Goal: Transaction & Acquisition: Purchase product/service

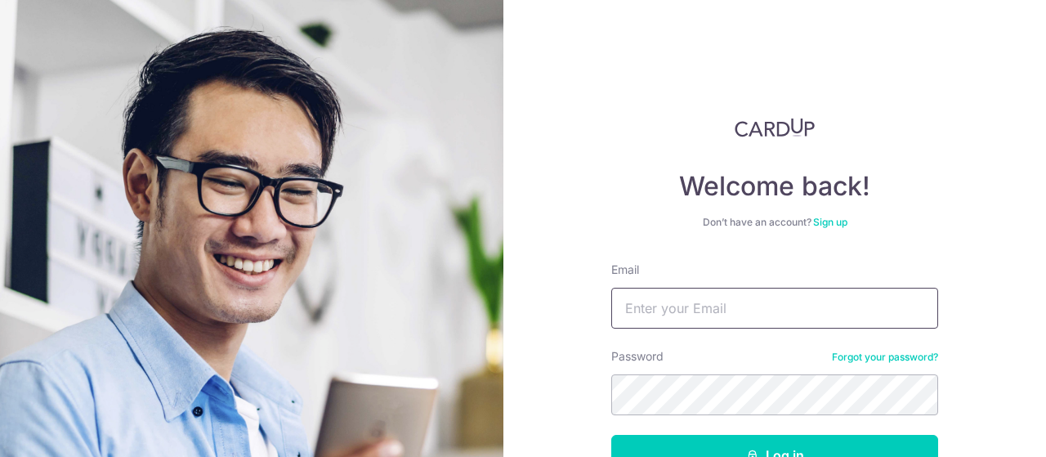
click at [654, 295] on input "Email" at bounding box center [774, 308] width 327 height 41
type input "joycelynchuah98@gmail.com"
click at [611, 435] on button "Log in" at bounding box center [774, 455] width 327 height 41
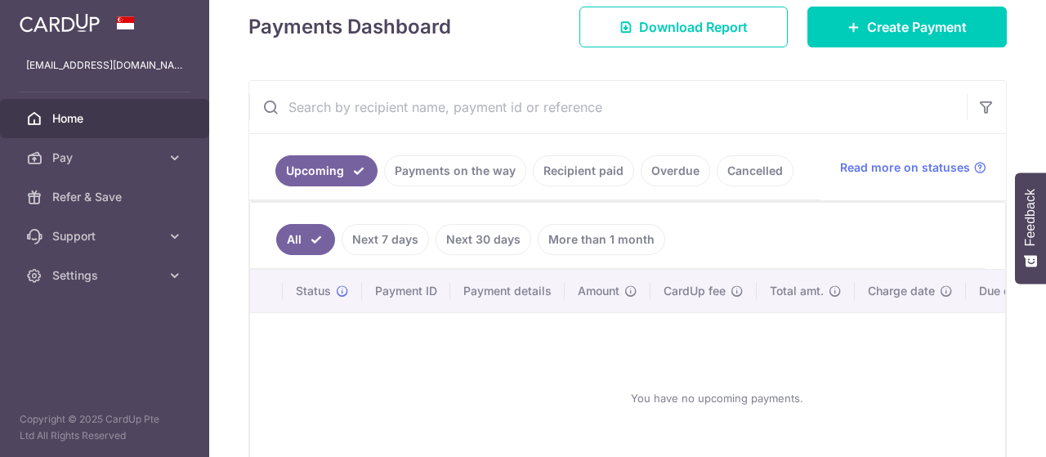
scroll to position [341, 0]
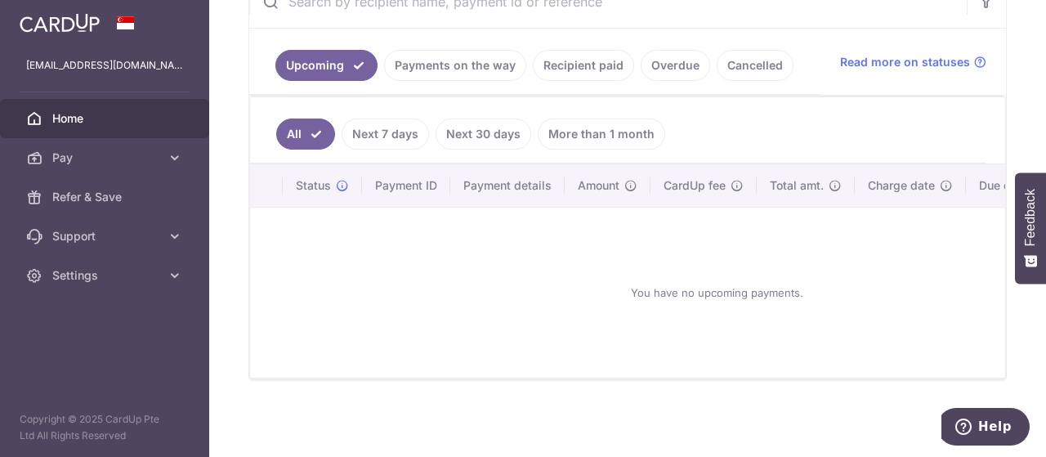
click at [417, 66] on link "Payments on the way" at bounding box center [455, 65] width 142 height 31
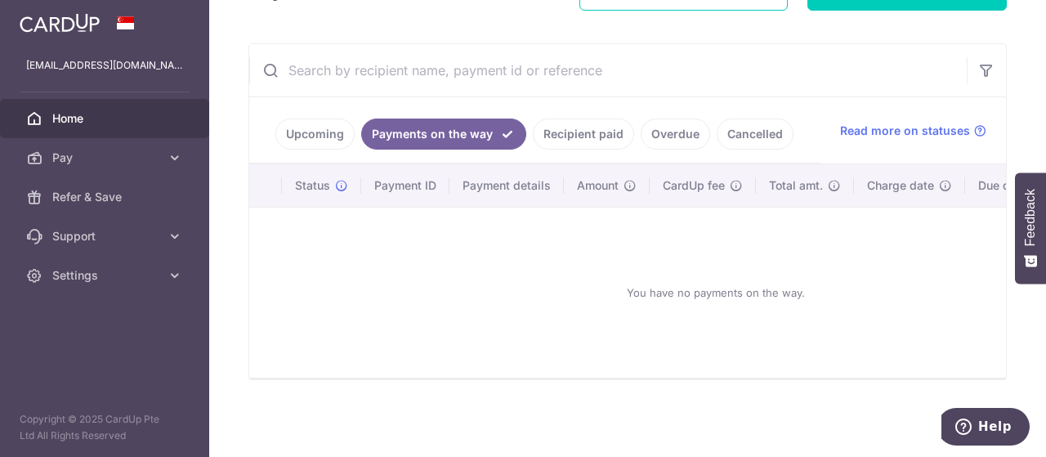
click at [574, 127] on link "Recipient paid" at bounding box center [583, 134] width 101 height 31
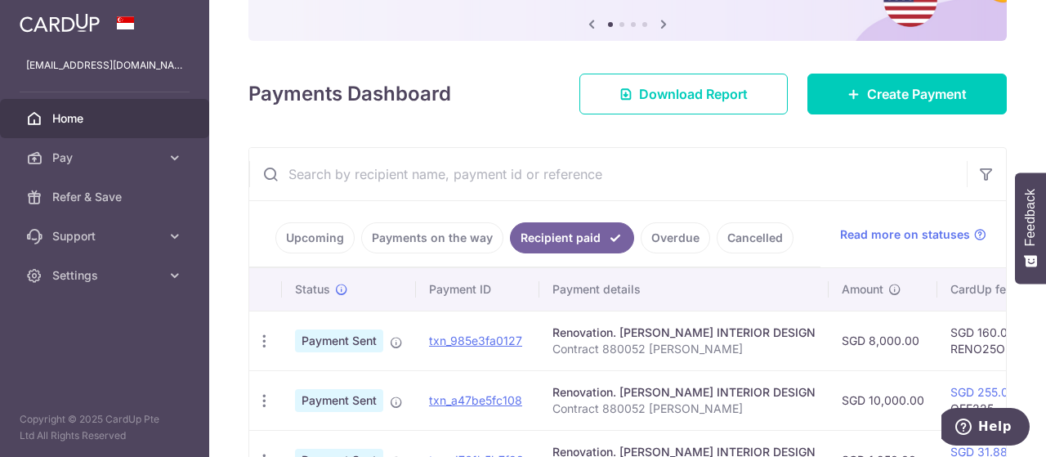
scroll to position [341, 0]
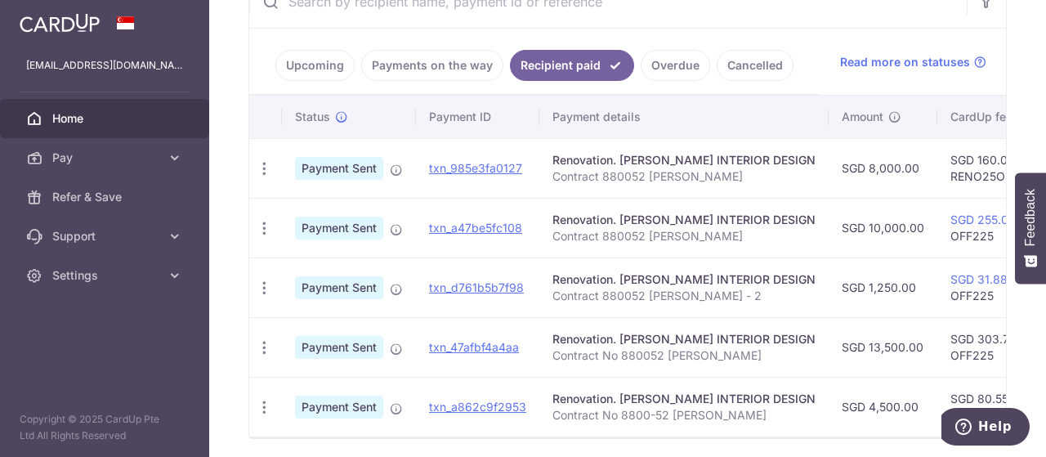
click at [660, 60] on link "Overdue" at bounding box center [675, 65] width 69 height 31
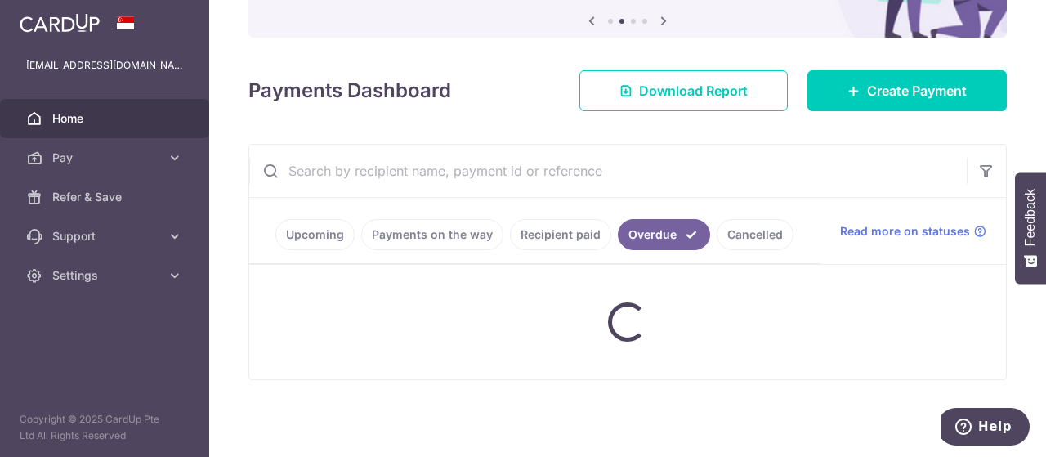
scroll to position [276, 0]
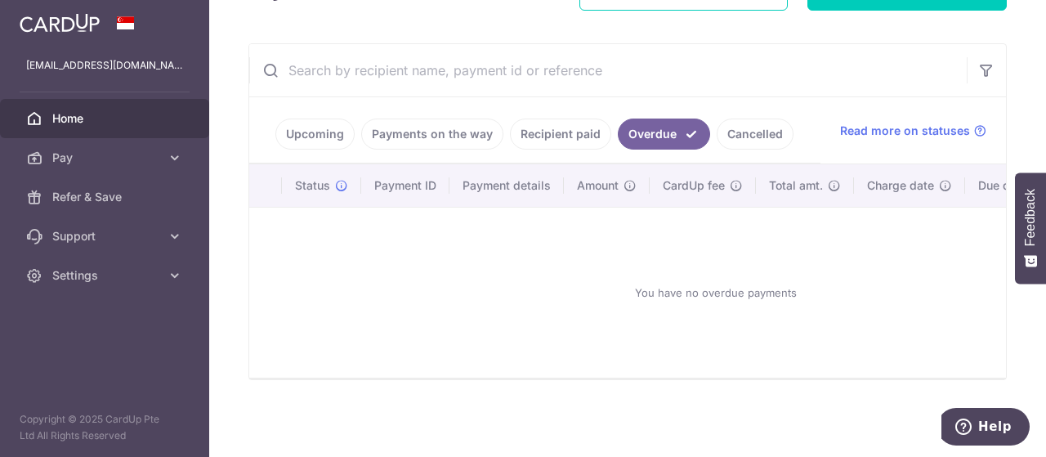
click at [726, 125] on link "Cancelled" at bounding box center [755, 134] width 77 height 31
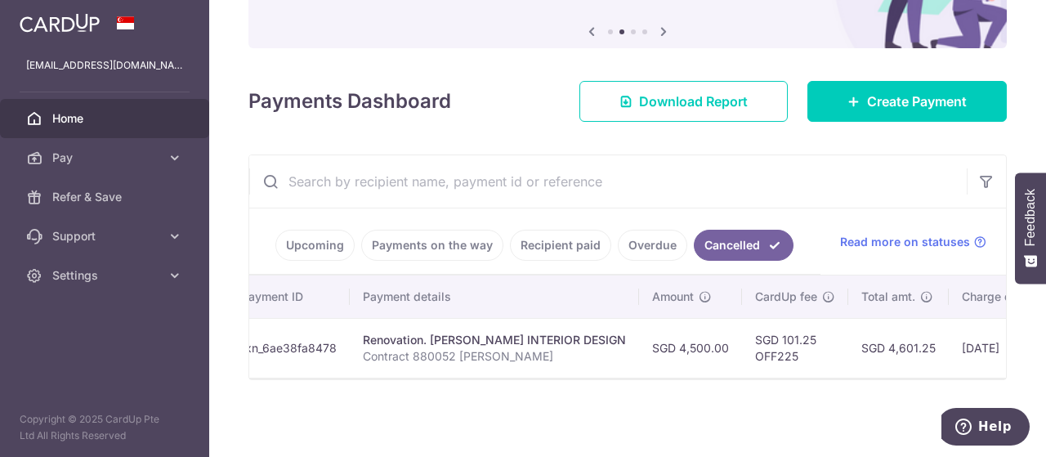
scroll to position [0, 0]
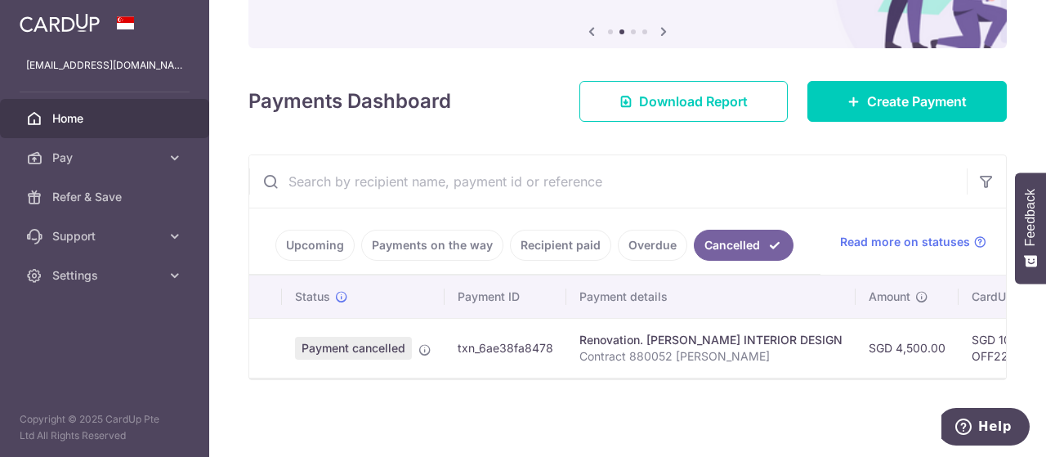
click at [289, 235] on link "Upcoming" at bounding box center [314, 245] width 79 height 31
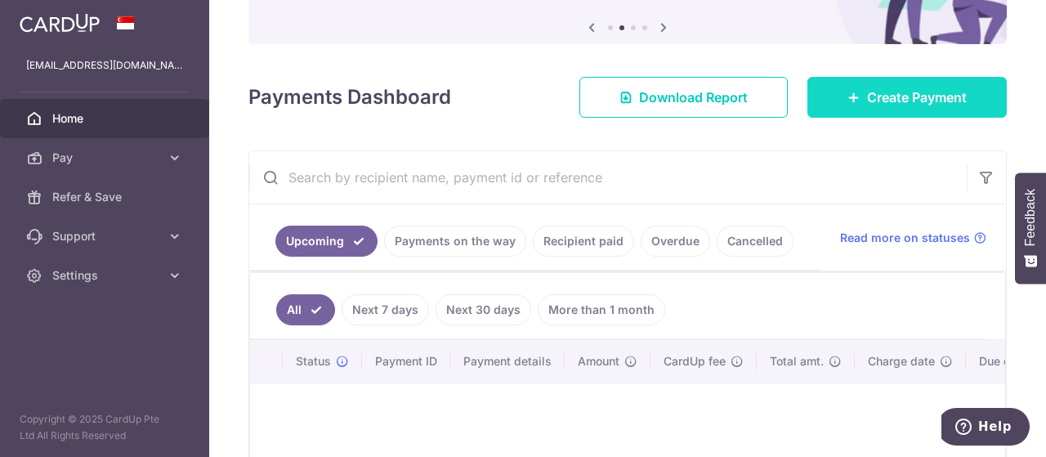
click at [867, 87] on span "Create Payment" at bounding box center [917, 97] width 100 height 20
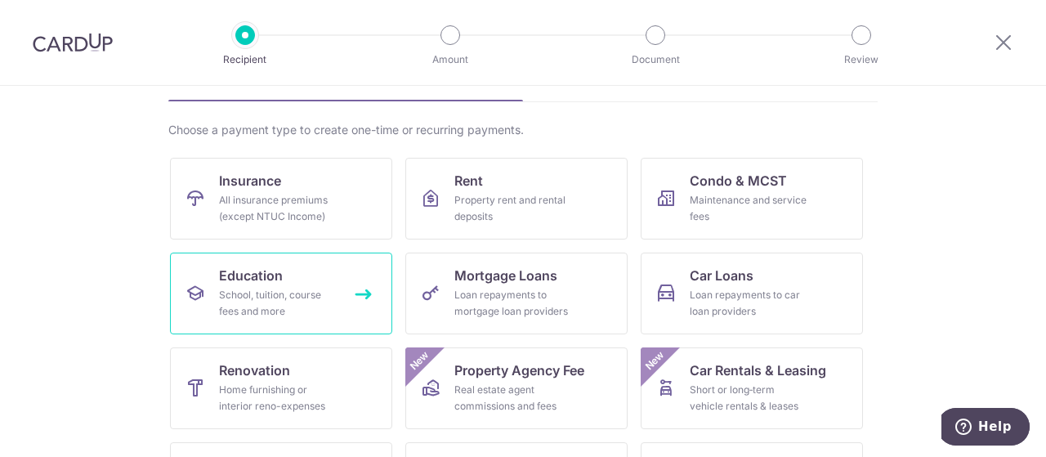
scroll to position [150, 0]
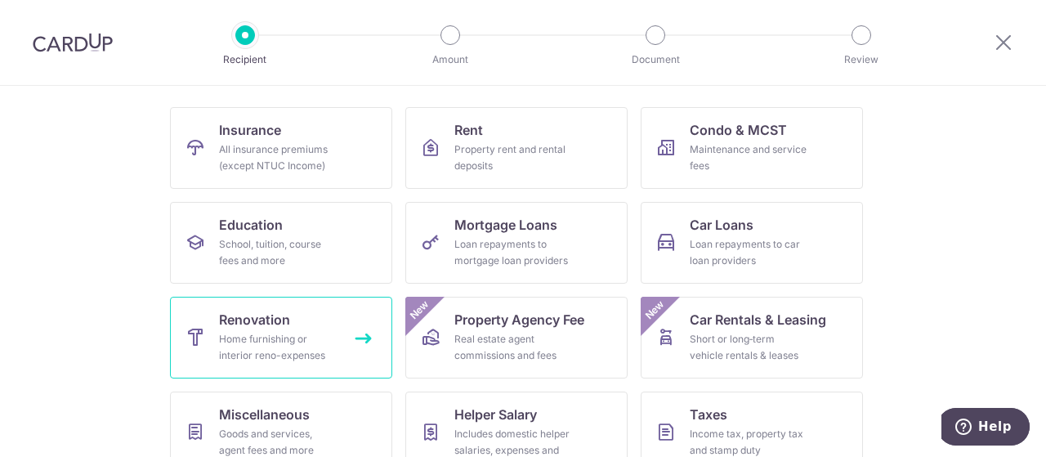
click at [301, 324] on link "Renovation Home furnishing or interior reno-expenses" at bounding box center [281, 338] width 222 height 82
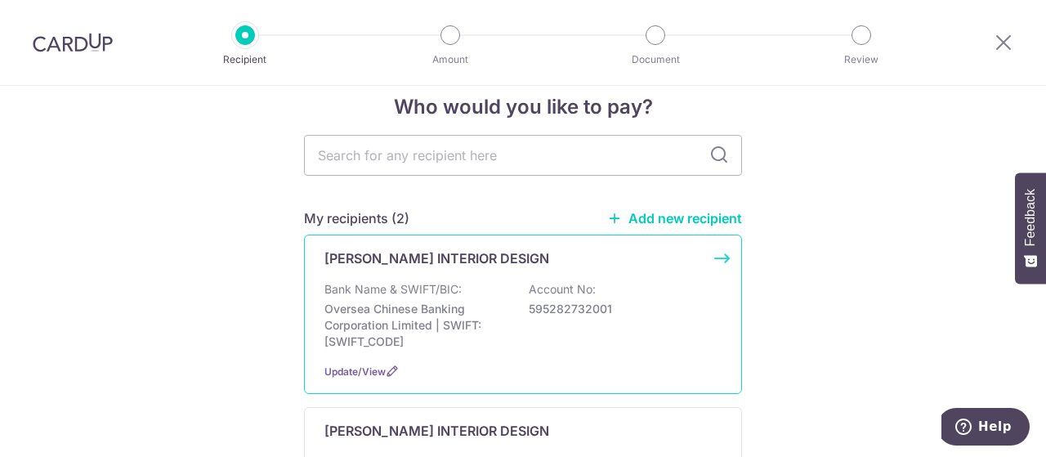
scroll to position [26, 0]
click at [351, 269] on div "LAM'S INTERIOR DESIGN Bank Name & SWIFT/BIC: Oversea Chinese Banking Corporatio…" at bounding box center [523, 314] width 438 height 159
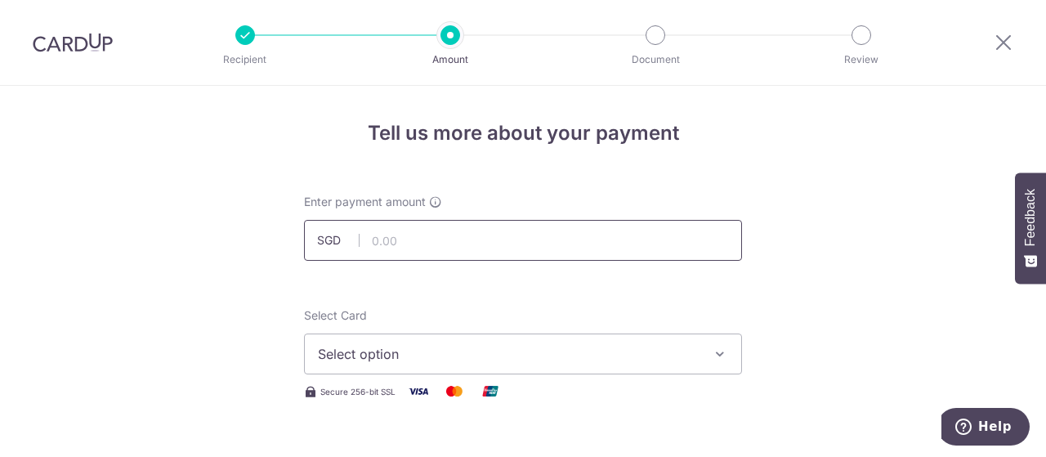
drag, startPoint x: 0, startPoint y: 0, endPoint x: 378, endPoint y: 235, distance: 445.0
click at [378, 235] on input "text" at bounding box center [523, 240] width 438 height 41
type input "7"
type input "6,750.00"
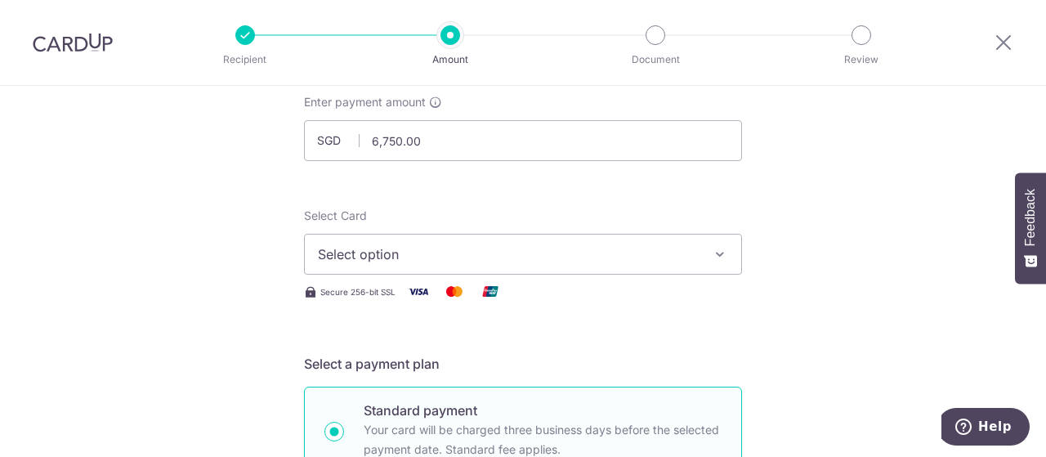
scroll to position [101, 0]
click at [338, 244] on span "Select option" at bounding box center [508, 254] width 381 height 20
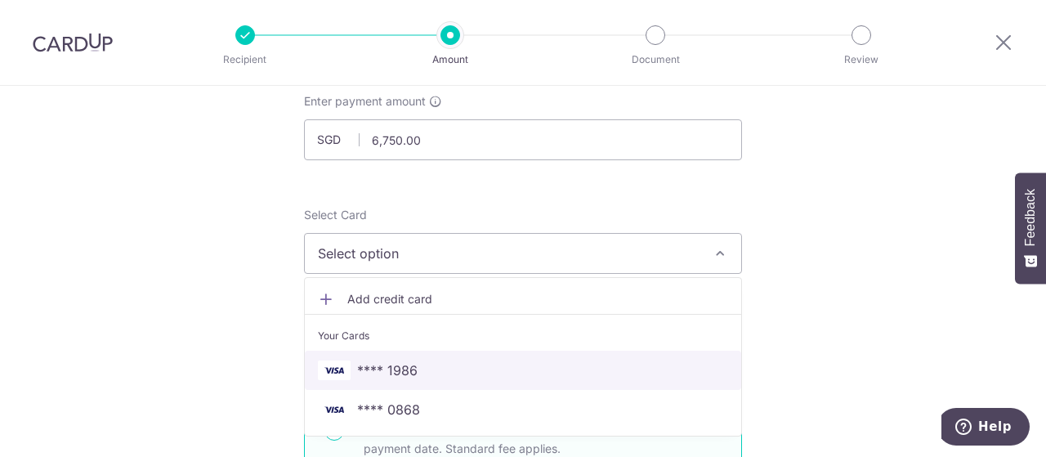
click at [369, 360] on span "**** 1986" at bounding box center [387, 370] width 60 height 20
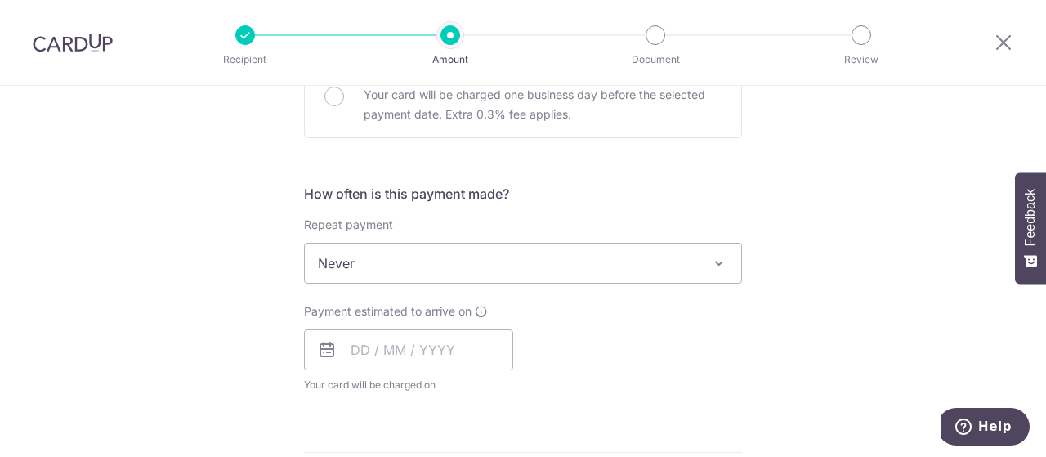
scroll to position [534, 0]
click at [246, 230] on div "Tell us more about your payment Enter payment amount SGD 6,750.00 6750.00 Selec…" at bounding box center [523, 346] width 1046 height 1588
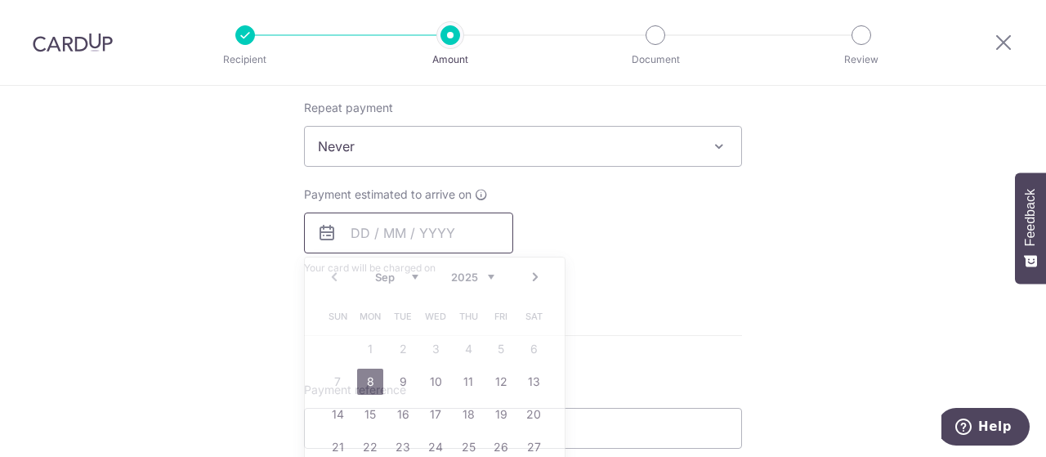
click at [360, 235] on input "text" at bounding box center [408, 233] width 209 height 41
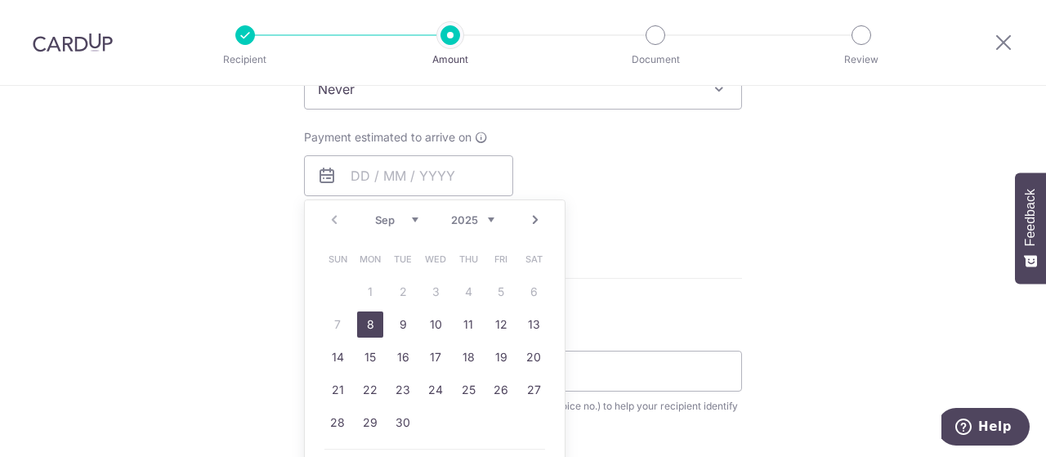
click at [360, 312] on link "8" at bounding box center [370, 324] width 26 height 26
type input "08/09/2025"
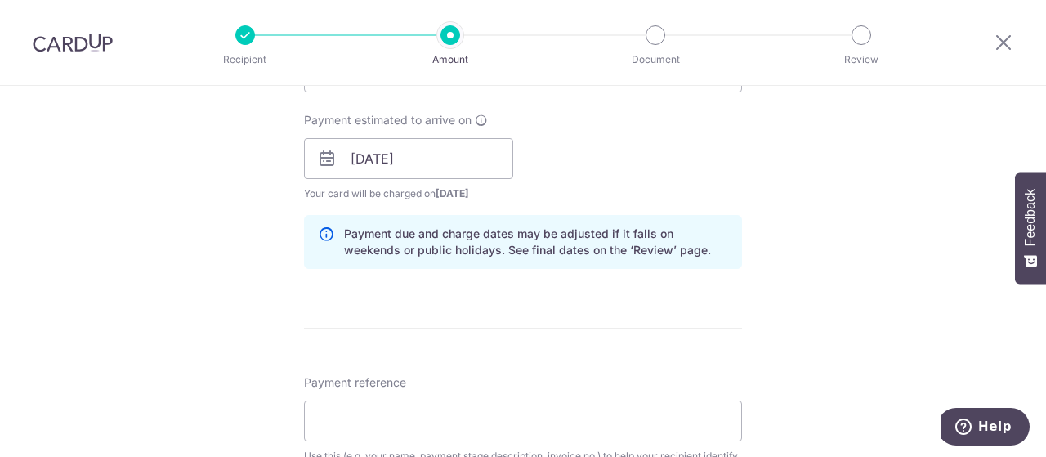
scroll to position [727, 0]
click at [367, 162] on input "08/09/2025" at bounding box center [408, 157] width 209 height 41
click at [290, 227] on div "Tell us more about your payment Enter payment amount SGD 6,750.00 6750.00 Selec…" at bounding box center [523, 186] width 1046 height 1655
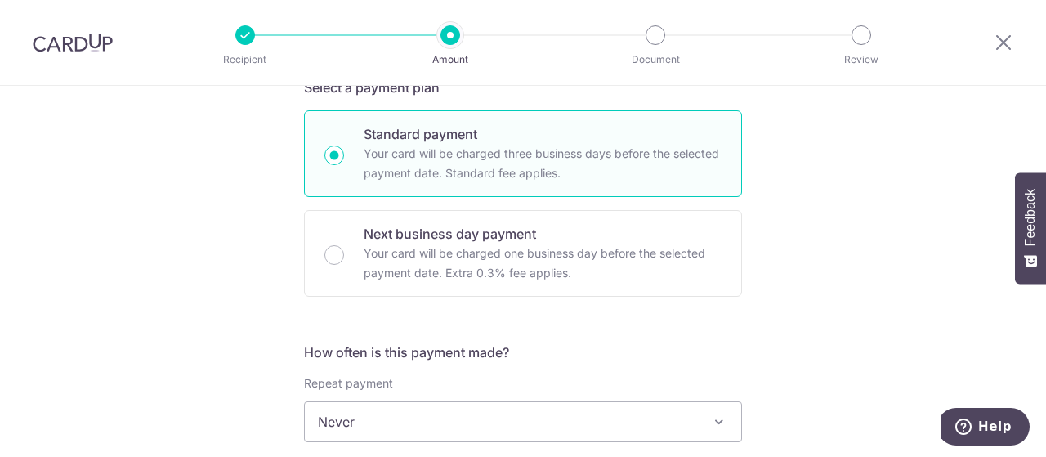
scroll to position [358, 0]
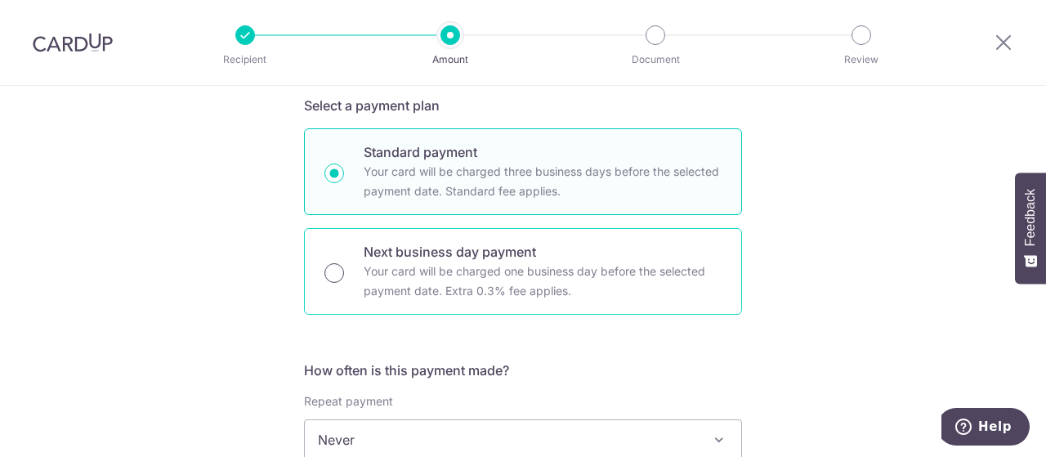
click at [335, 271] on input "Next business day payment Your card will be charged one business day before the…" at bounding box center [334, 273] width 20 height 20
radio input "true"
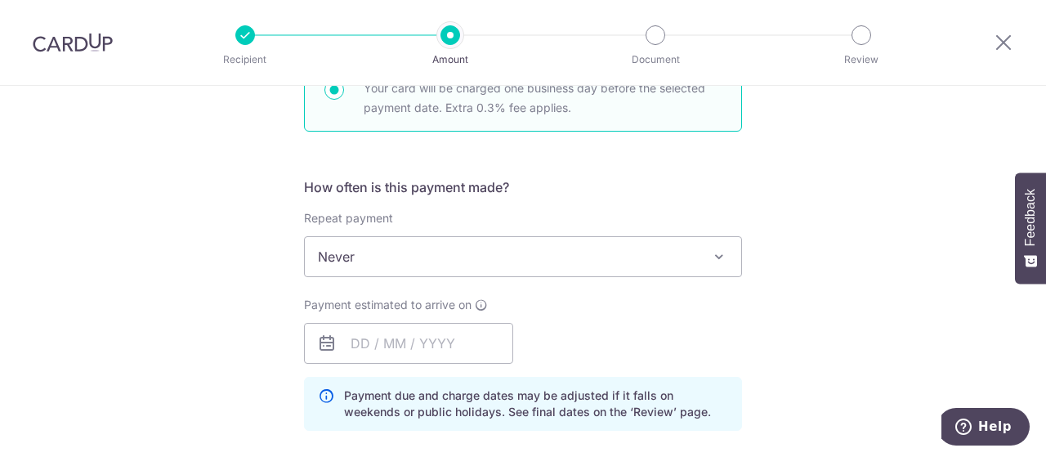
scroll to position [542, 0]
click at [365, 337] on input "text" at bounding box center [408, 342] width 209 height 41
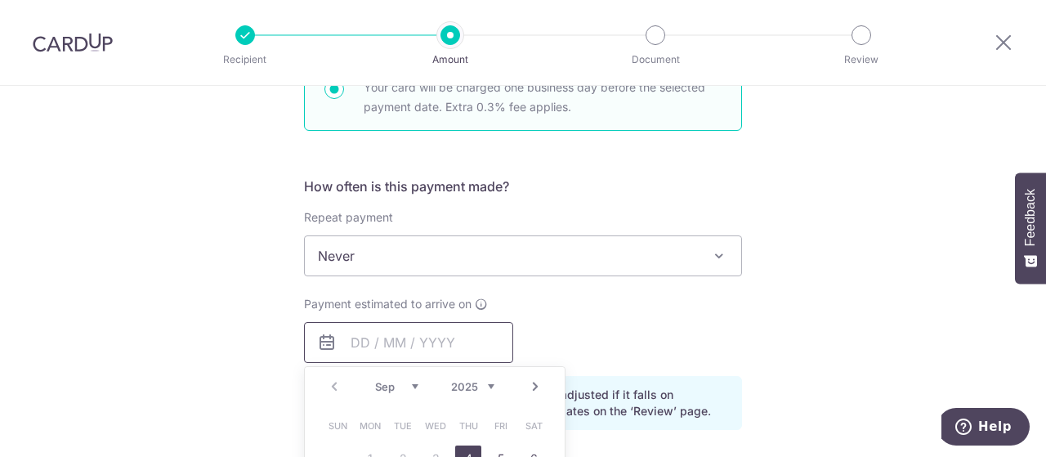
scroll to position [606, 0]
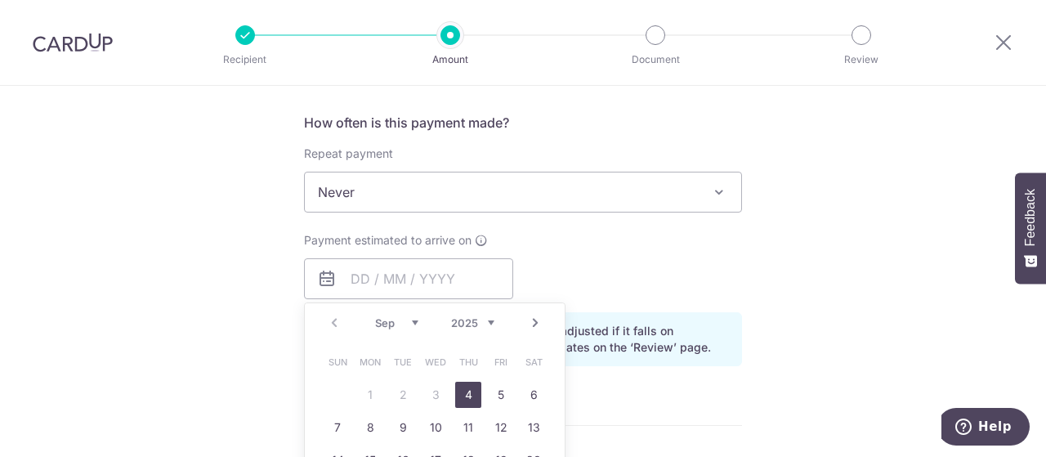
click at [468, 386] on link "4" at bounding box center [468, 395] width 26 height 26
type input "04/09/2025"
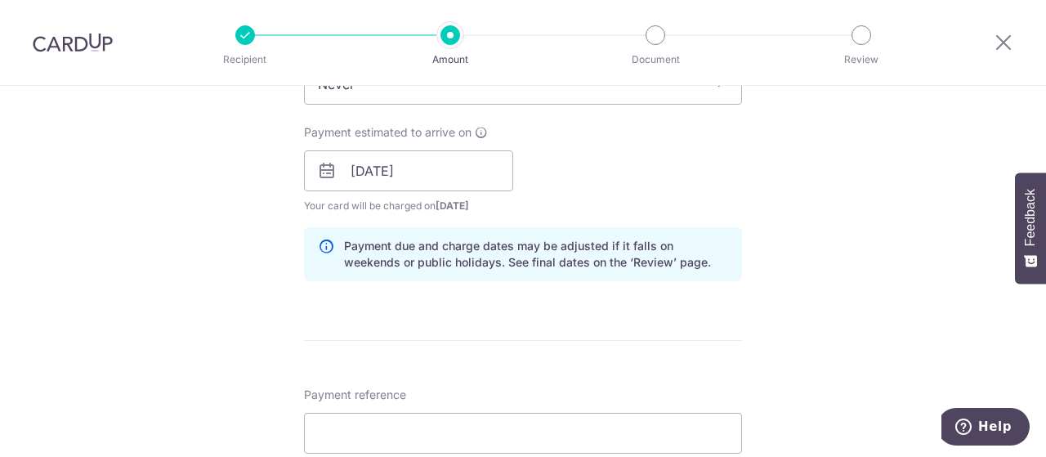
scroll to position [840, 0]
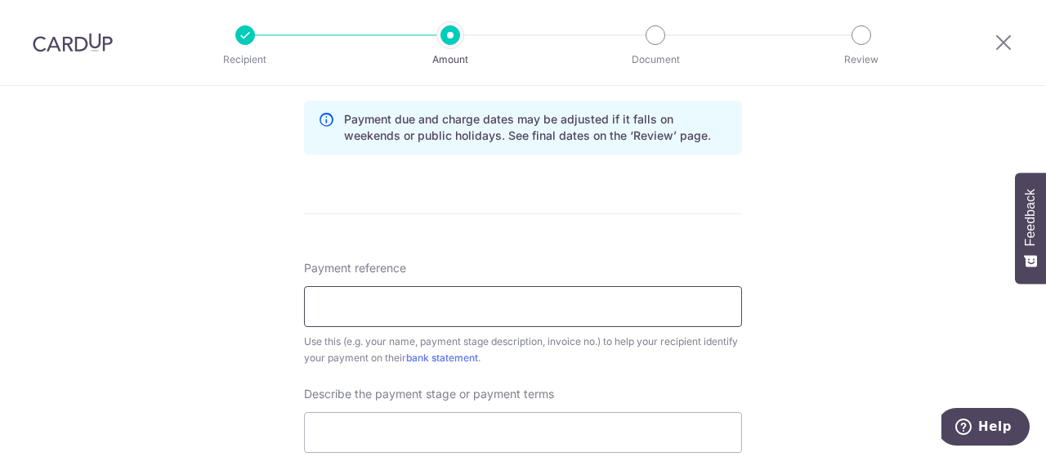
click at [347, 300] on input "Payment reference" at bounding box center [523, 306] width 438 height 41
type input "Contract 880052 Joycelyn"
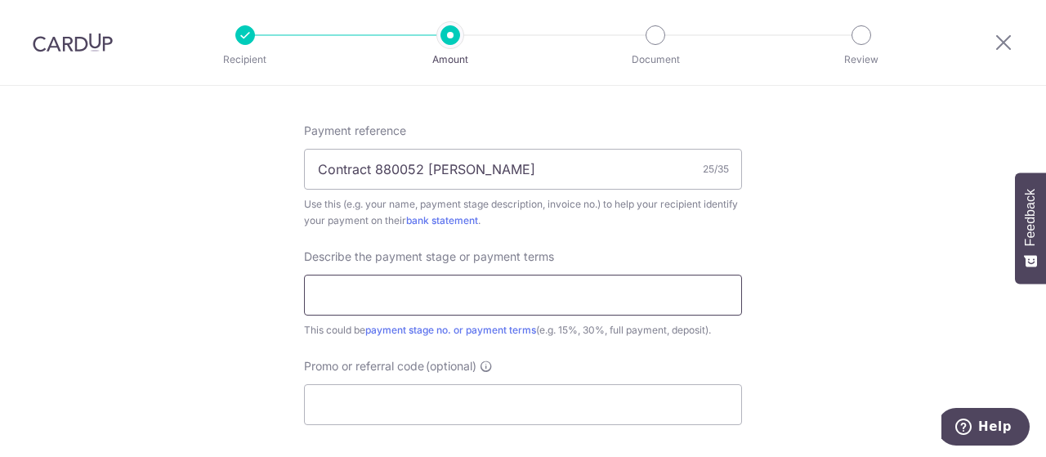
click at [418, 286] on input "text" at bounding box center [523, 295] width 438 height 41
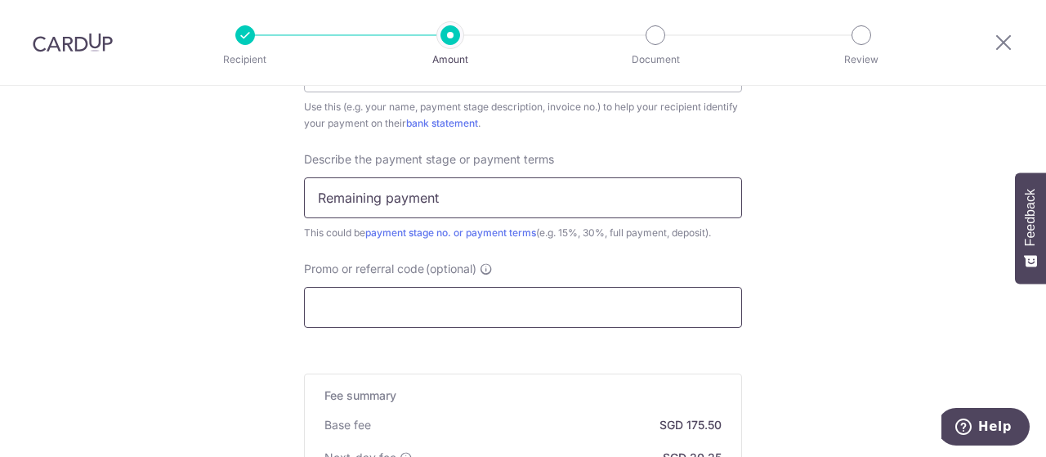
type input "Remaining payment"
click at [377, 311] on input "Promo or referral code (optional)" at bounding box center [523, 307] width 438 height 41
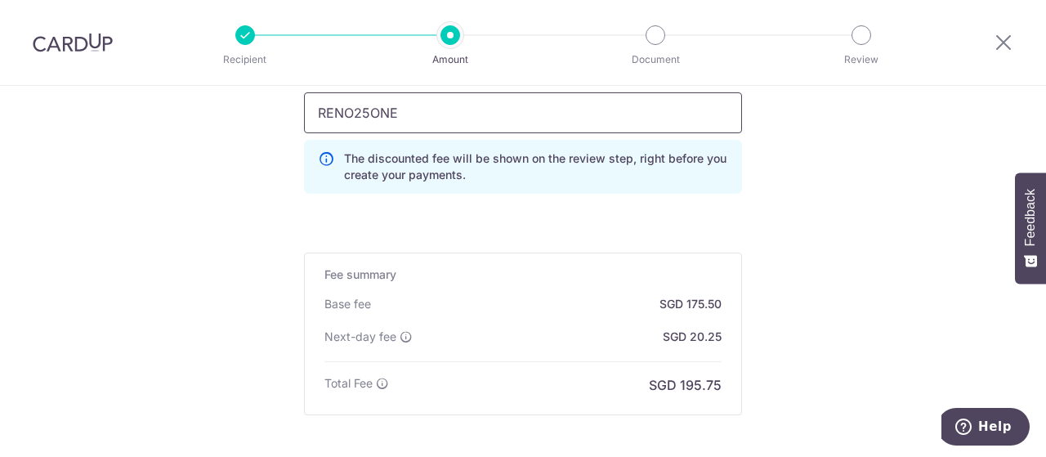
scroll to position [1432, 0]
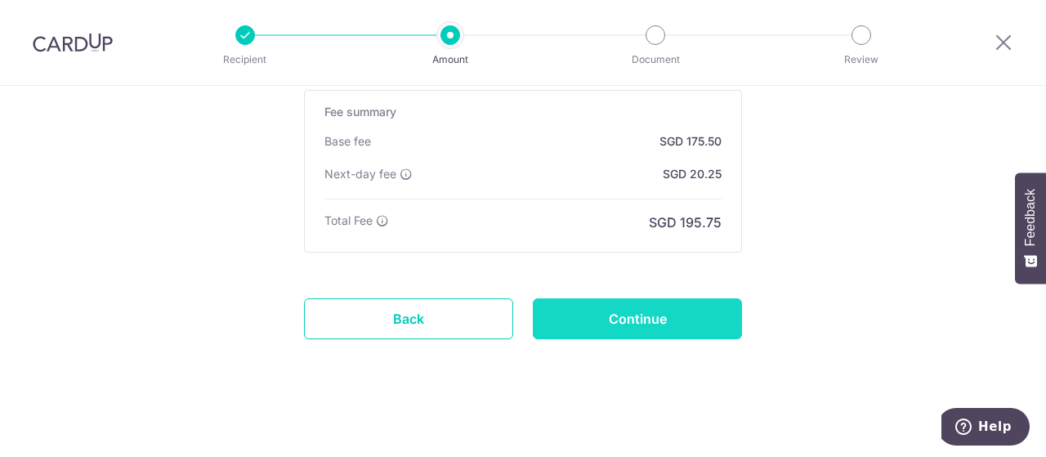
type input "RENO25ONE"
click at [560, 298] on input "Continue" at bounding box center [637, 318] width 209 height 41
type input "Create Schedule"
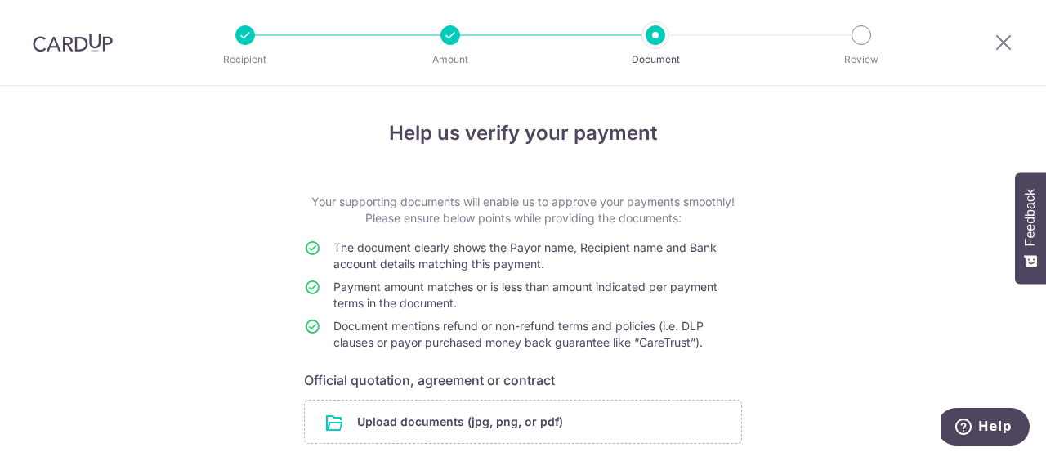
scroll to position [129, 0]
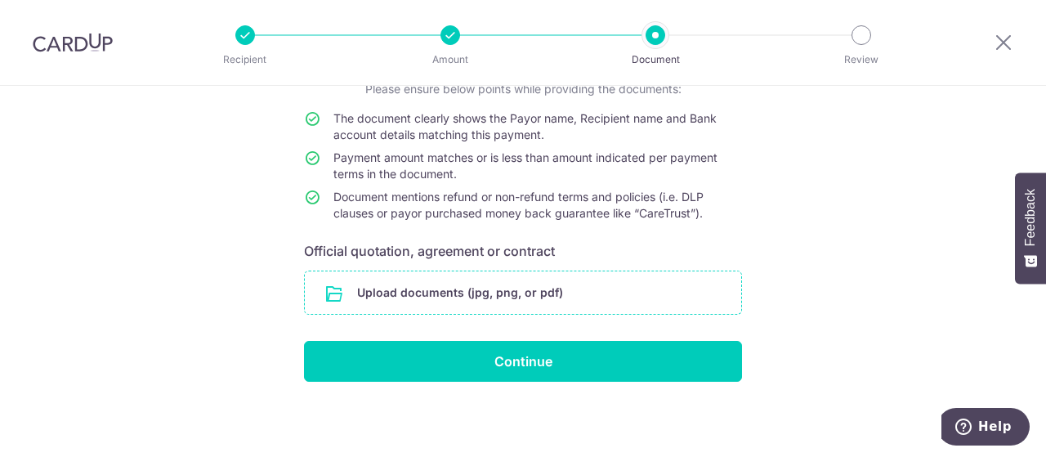
click at [496, 275] on input "file" at bounding box center [523, 292] width 436 height 43
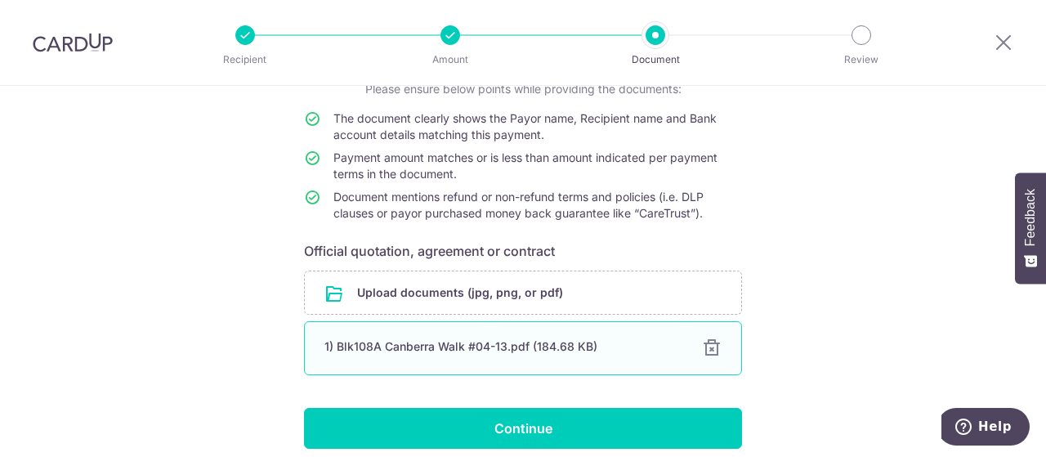
scroll to position [157, 0]
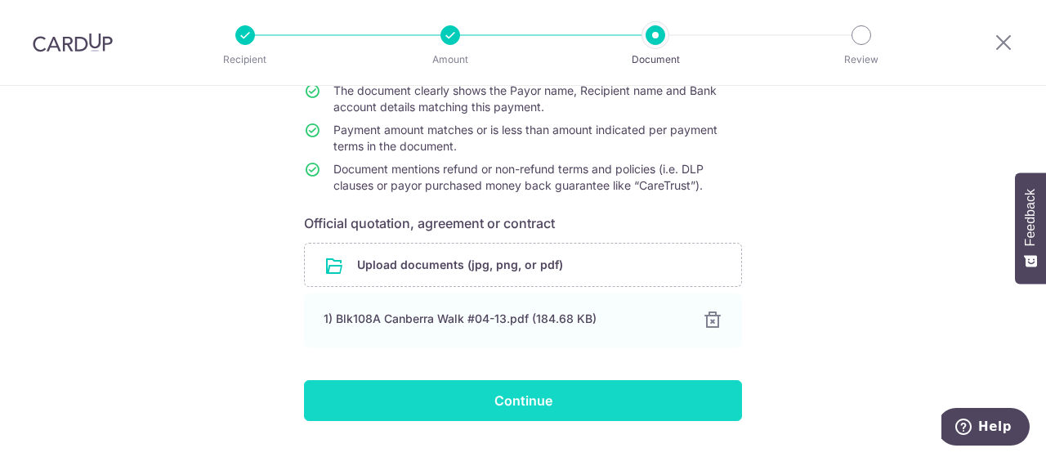
click at [365, 384] on input "Continue" at bounding box center [523, 400] width 438 height 41
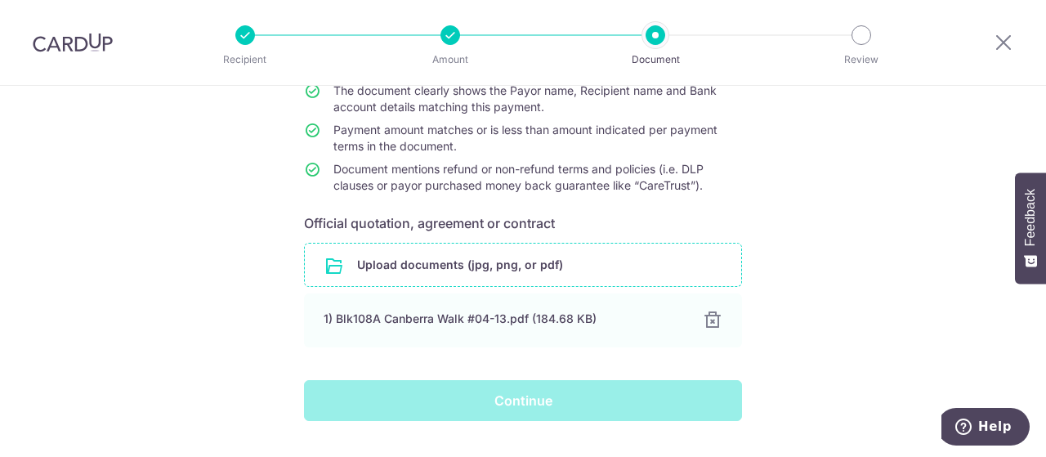
scroll to position [196, 0]
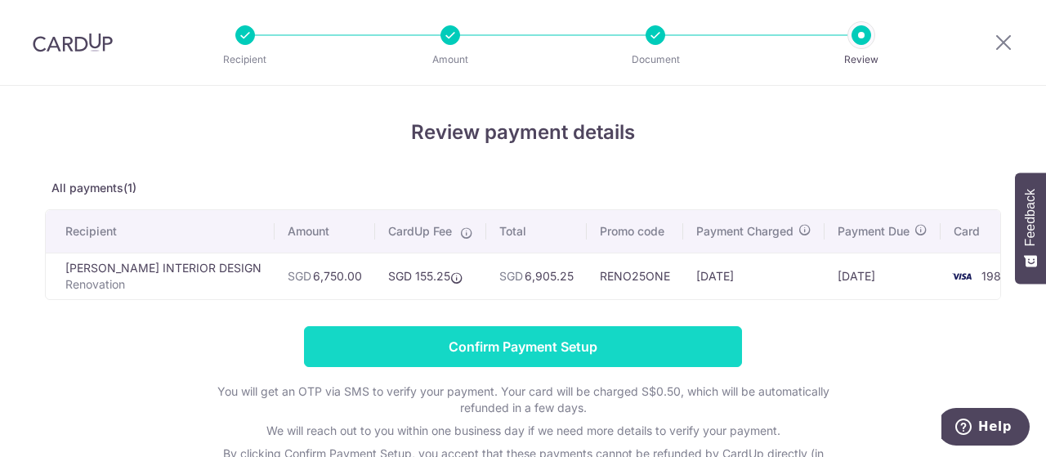
scroll to position [132, 0]
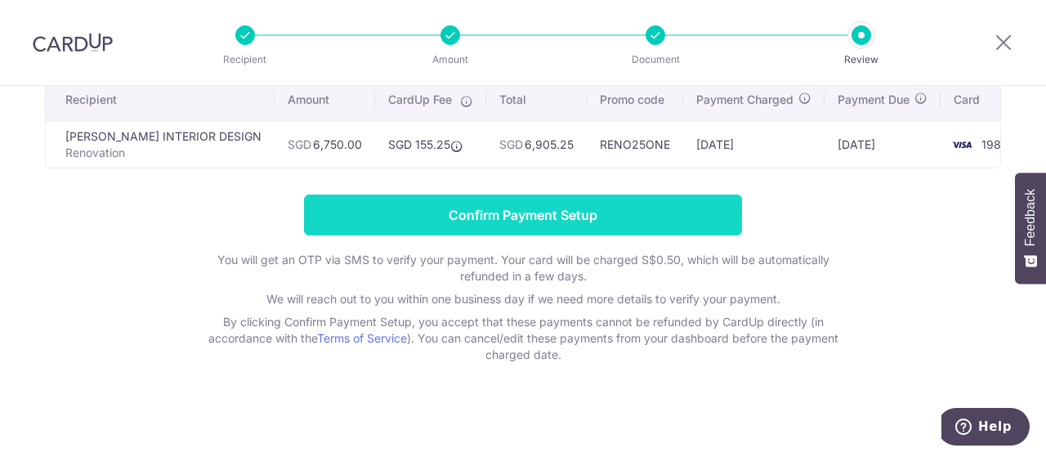
click at [399, 210] on input "Confirm Payment Setup" at bounding box center [523, 215] width 438 height 41
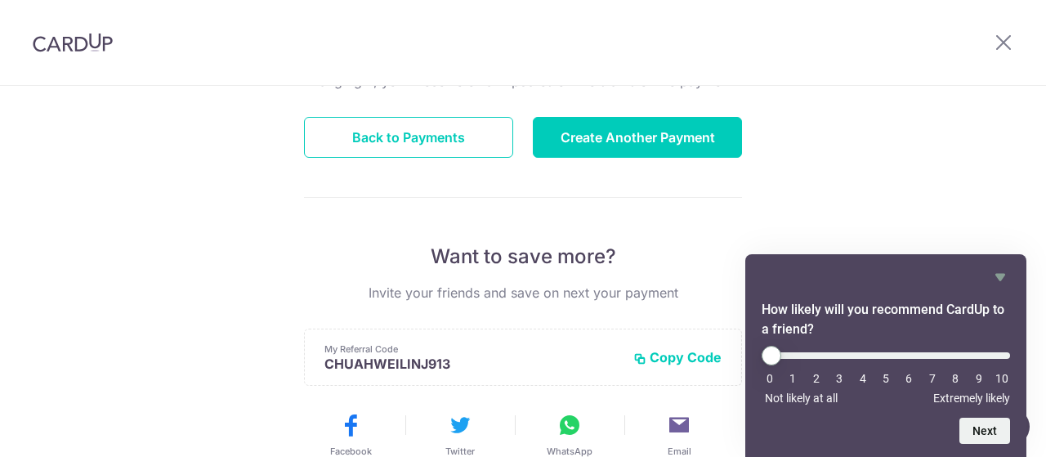
scroll to position [432, 0]
